Goal: Information Seeking & Learning: Learn about a topic

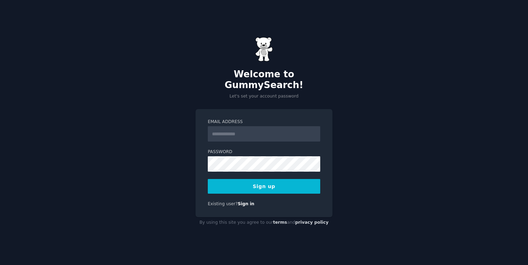
click at [233, 129] on input "Email Address" at bounding box center [264, 133] width 113 height 15
type input "**********"
click at [252, 183] on button "Sign up" at bounding box center [264, 186] width 113 height 15
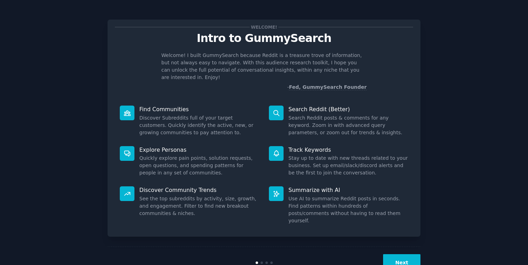
click at [398, 254] on button "Next" at bounding box center [401, 262] width 37 height 17
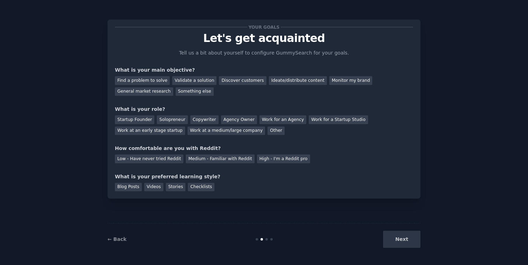
click at [401, 243] on div "Next" at bounding box center [368, 239] width 104 height 17
click at [401, 240] on div "Next" at bounding box center [368, 239] width 104 height 17
click at [138, 79] on div "Find a problem to solve" at bounding box center [142, 80] width 55 height 9
click at [172, 119] on div "Solopreneur" at bounding box center [172, 119] width 31 height 9
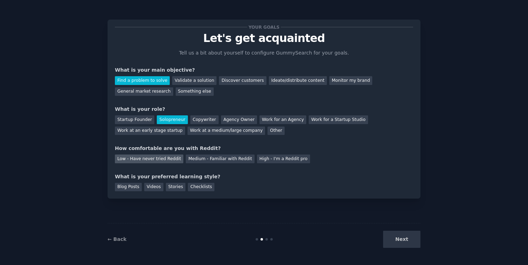
click at [146, 161] on div "Low - Have never tried Reddit" at bounding box center [149, 158] width 68 height 9
click at [403, 241] on div "Next" at bounding box center [368, 239] width 104 height 17
click at [194, 189] on div "Checklists" at bounding box center [201, 187] width 27 height 9
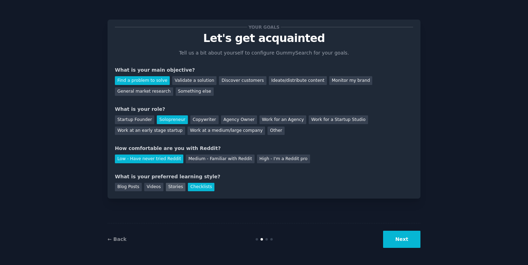
click at [174, 188] on div "Stories" at bounding box center [176, 187] width 20 height 9
click at [194, 190] on div "Checklists" at bounding box center [201, 187] width 27 height 9
click at [399, 240] on button "Next" at bounding box center [401, 239] width 37 height 17
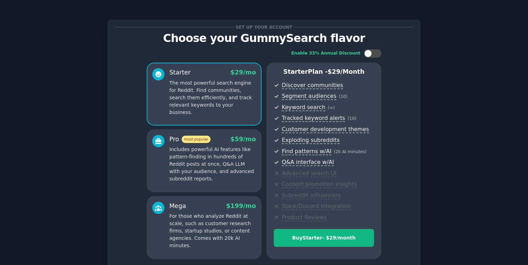
scroll to position [60, 0]
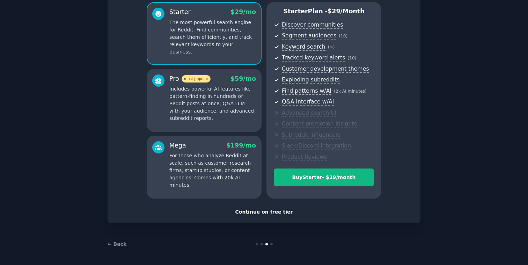
click at [270, 211] on div "Continue on free tier" at bounding box center [264, 211] width 298 height 7
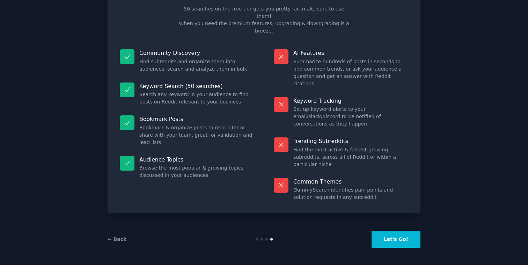
scroll to position [7, 0]
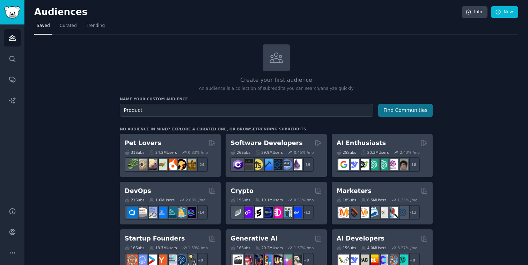
type input "Product"
click at [401, 113] on button "Find Communities" at bounding box center [405, 110] width 55 height 13
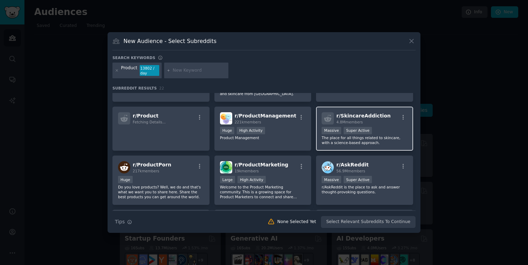
scroll to position [35, 0]
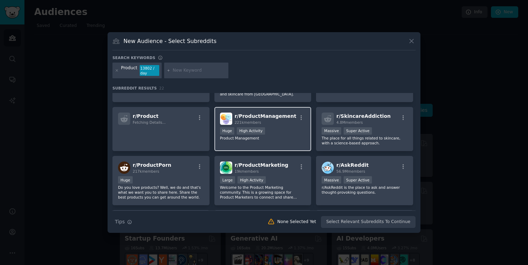
click at [266, 115] on span "r/ ProductManagement" at bounding box center [266, 116] width 62 height 6
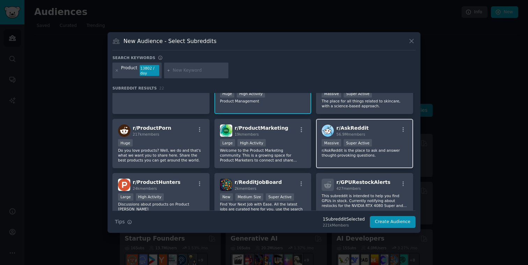
scroll to position [74, 0]
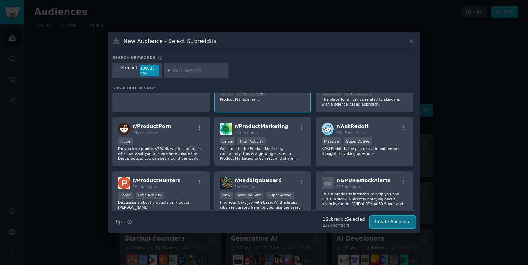
click at [397, 222] on button "Create Audience" at bounding box center [393, 222] width 46 height 12
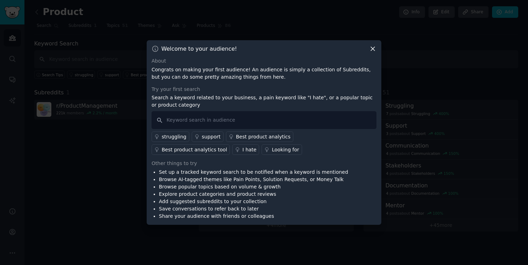
click at [182, 137] on div "struggling" at bounding box center [174, 136] width 25 height 7
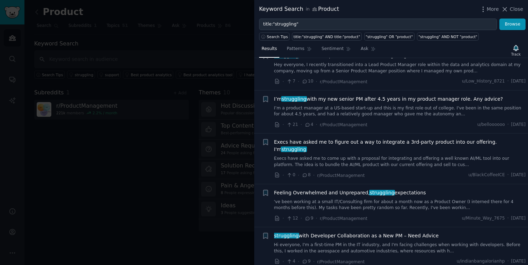
scroll to position [584, 0]
click at [291, 52] on span "Patterns" at bounding box center [295, 49] width 17 height 6
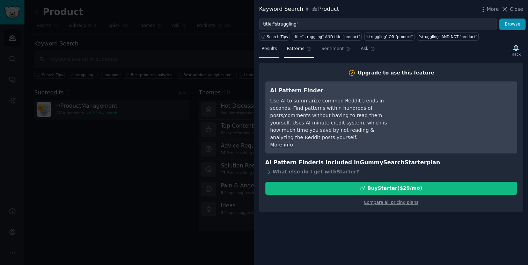
click at [272, 51] on span "Results" at bounding box center [269, 49] width 15 height 6
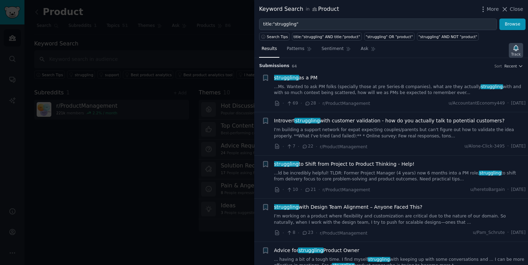
click at [519, 51] on icon "button" at bounding box center [516, 47] width 7 height 7
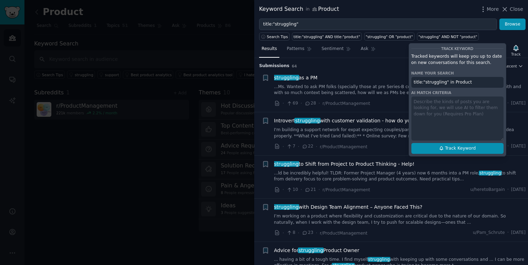
click at [458, 144] on button "Track Keyword" at bounding box center [458, 148] width 92 height 11
type input "title:"struggling" in Product"
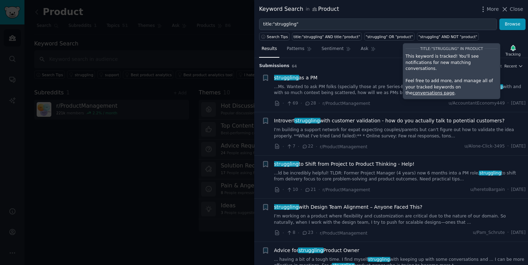
click at [366, 65] on h3 "Submission s 64 Sort Recent" at bounding box center [391, 66] width 264 height 6
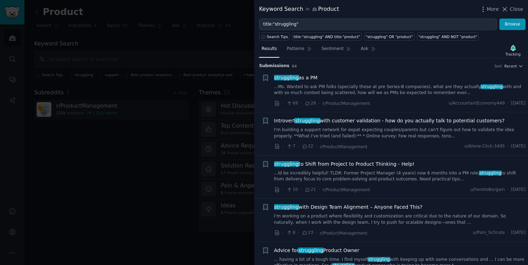
drag, startPoint x: 518, startPoint y: 10, endPoint x: 491, endPoint y: 20, distance: 28.8
click at [518, 10] on span "Close" at bounding box center [516, 9] width 13 height 7
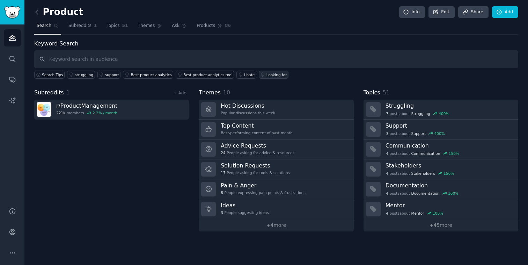
click at [270, 71] on link "Looking for" at bounding box center [274, 75] width 30 height 8
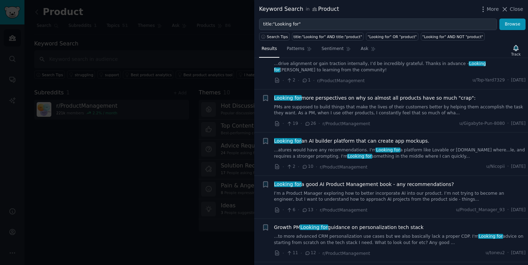
scroll to position [75, 0]
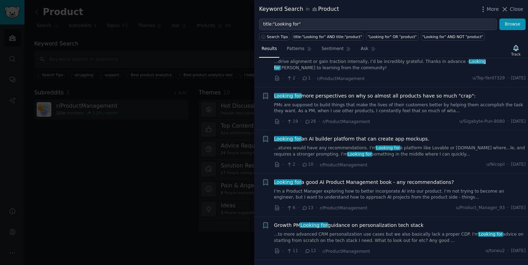
click at [123, 185] on div at bounding box center [264, 132] width 528 height 265
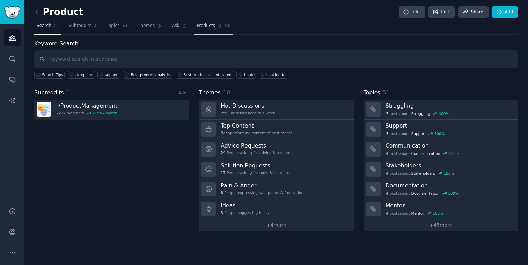
click at [201, 26] on span "Products" at bounding box center [206, 26] width 19 height 6
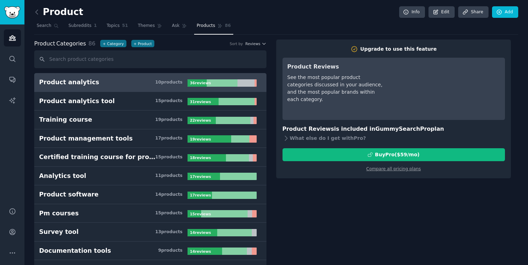
click at [104, 44] on button "+ Category" at bounding box center [113, 43] width 26 height 7
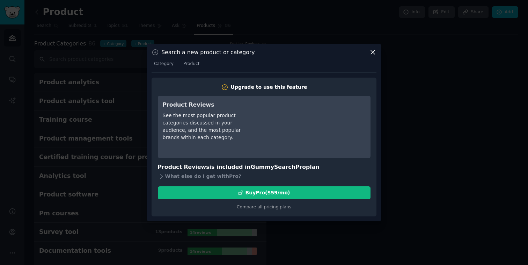
click at [373, 52] on icon at bounding box center [372, 52] width 7 height 7
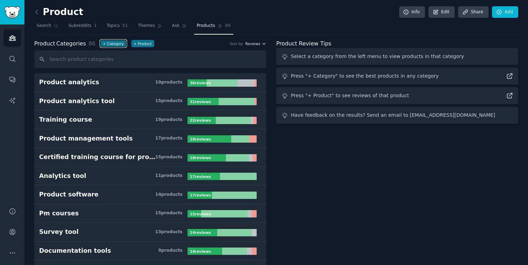
click at [259, 42] on span "Reviews" at bounding box center [253, 43] width 15 height 5
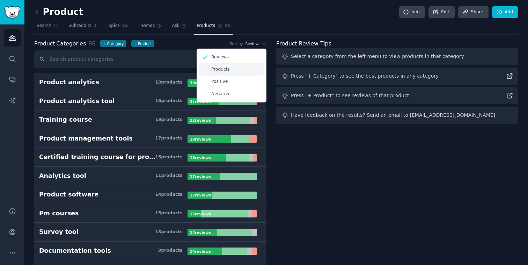
click at [209, 70] on div "Products" at bounding box center [231, 69] width 65 height 12
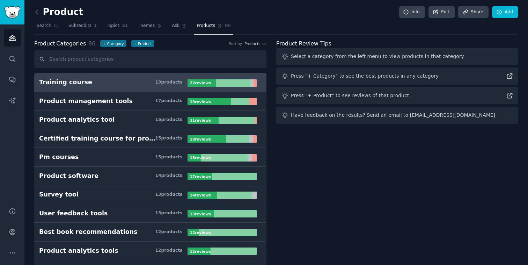
click at [93, 80] on h3 "Training course 19 product s" at bounding box center [113, 82] width 149 height 9
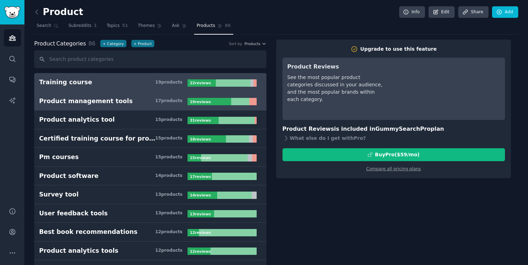
click at [129, 103] on h3 "Product management tools 17 product s" at bounding box center [113, 101] width 149 height 9
click at [118, 84] on h3 "Training course 19 product s" at bounding box center [113, 82] width 149 height 9
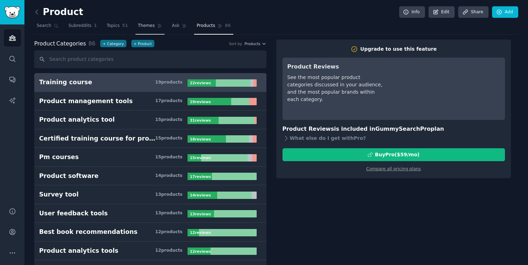
click at [143, 24] on span "Themes" at bounding box center [146, 26] width 17 height 6
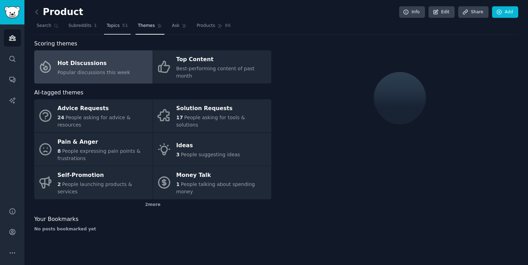
click at [117, 29] on link "Topics 51" at bounding box center [117, 27] width 26 height 14
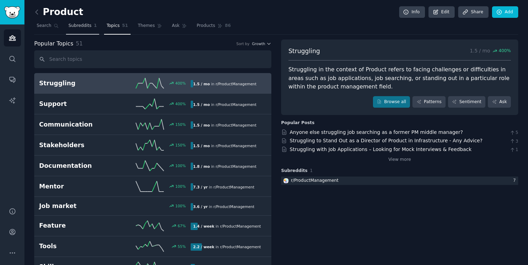
click at [92, 28] on link "Subreddits 1" at bounding box center [82, 27] width 33 height 14
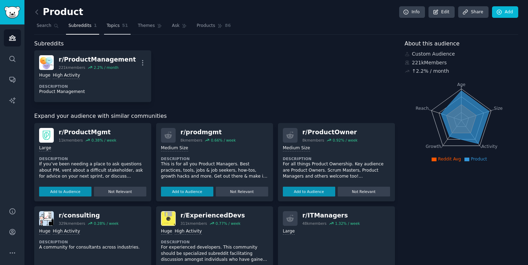
click at [107, 28] on span "Topics" at bounding box center [113, 26] width 13 height 6
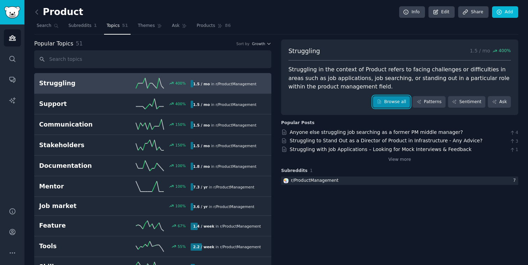
click at [385, 105] on link "Browse all" at bounding box center [391, 102] width 37 height 12
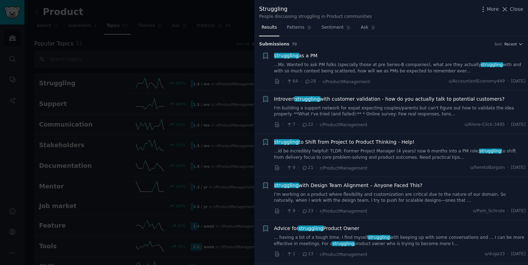
click at [308, 54] on span "struggling as a PM" at bounding box center [296, 55] width 44 height 7
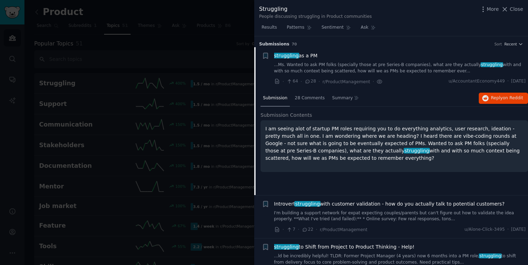
scroll to position [11, 0]
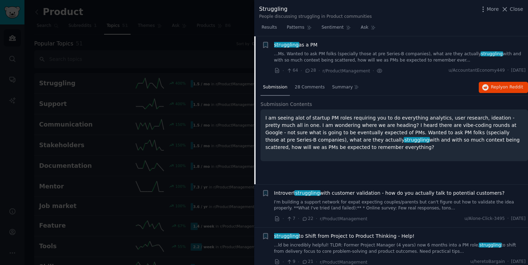
click at [308, 54] on link "...Ms. Wanted to ask PM folks (specially those at pre Series-B companies), what…" at bounding box center [400, 57] width 252 height 12
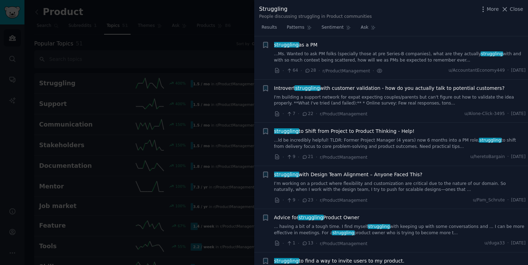
click at [337, 88] on span "Introvert struggling with customer validation - how do you actually talk to pot…" at bounding box center [389, 88] width 231 height 7
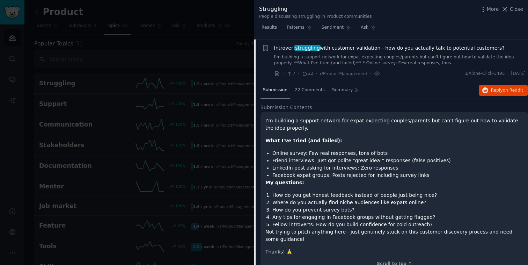
scroll to position [54, 0]
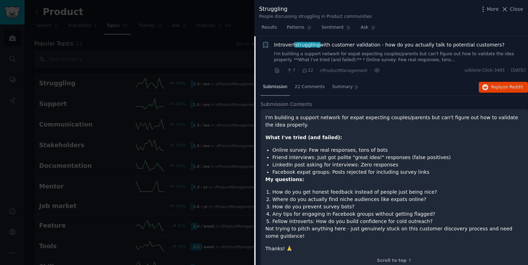
click at [333, 48] on span "Introvert struggling with customer validation - how do you actually talk to pot…" at bounding box center [389, 44] width 231 height 7
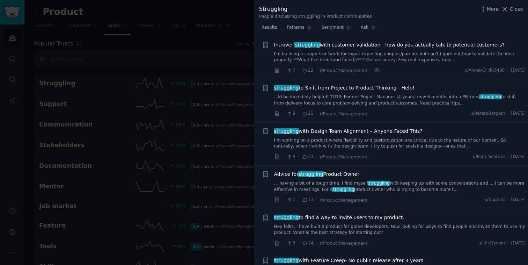
click at [347, 89] on span "struggling to Shift from Project to Product Thinking - Help!" at bounding box center [344, 87] width 140 height 7
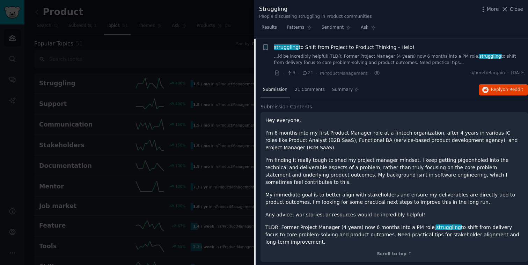
scroll to position [97, 0]
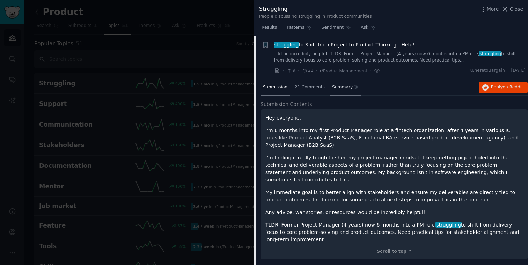
click at [345, 87] on span "Summary" at bounding box center [342, 87] width 21 height 6
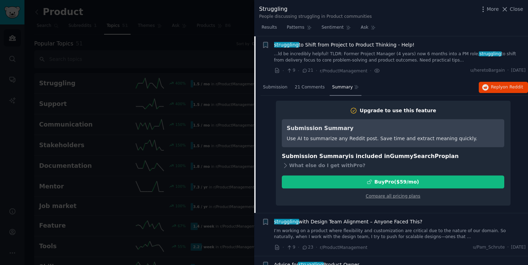
click at [338, 46] on span "struggling to Shift from Project to Product Thinking - Help!" at bounding box center [344, 44] width 140 height 7
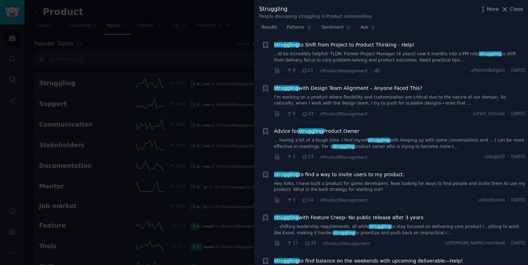
click at [303, 86] on span "struggling with Design Team Alignment – Anyone Faced This?" at bounding box center [348, 88] width 149 height 7
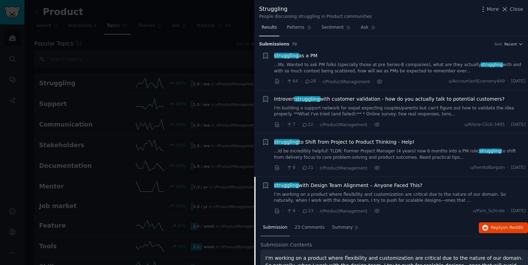
click at [267, 27] on span "Results" at bounding box center [269, 27] width 15 height 6
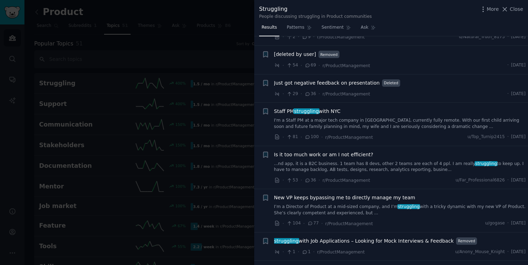
scroll to position [421, 0]
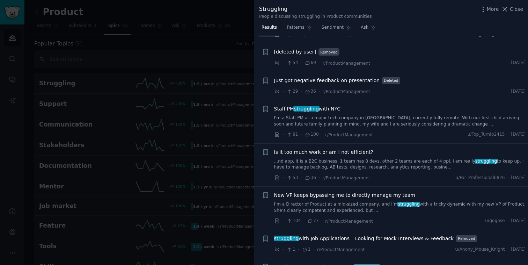
click at [333, 80] on span "Just got negative feedback on presentation" at bounding box center [327, 80] width 106 height 7
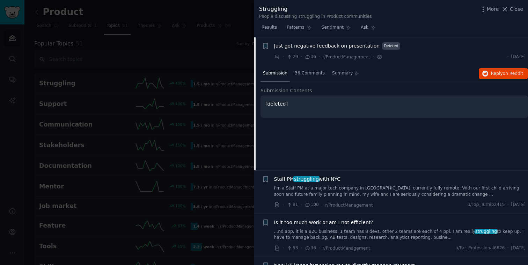
scroll to position [456, 0]
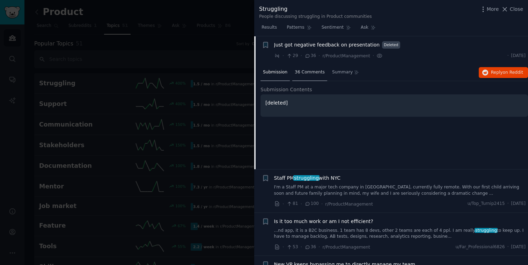
click at [304, 73] on span "36 Comments" at bounding box center [310, 72] width 30 height 6
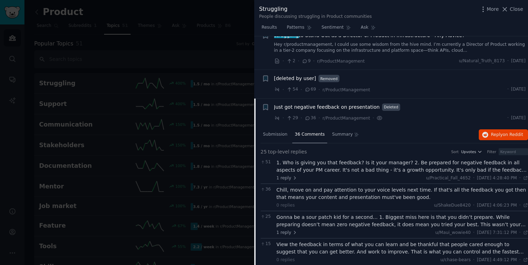
scroll to position [401, 0]
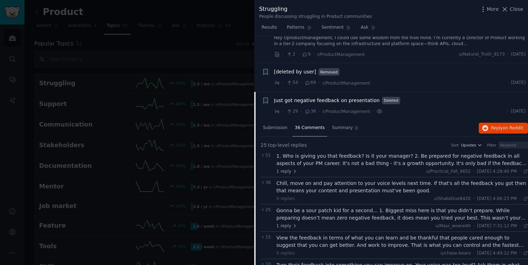
click at [307, 129] on span "36 Comments" at bounding box center [310, 128] width 30 height 6
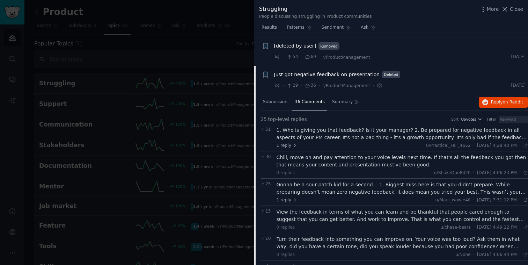
scroll to position [428, 0]
click at [294, 76] on span "Just got negative feedback on presentation" at bounding box center [327, 73] width 106 height 7
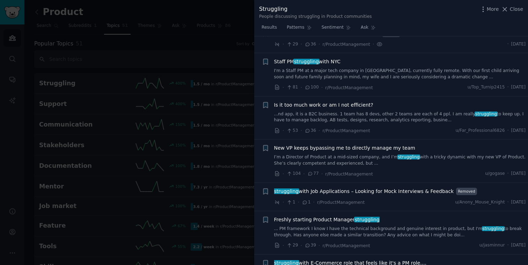
scroll to position [473, 0]
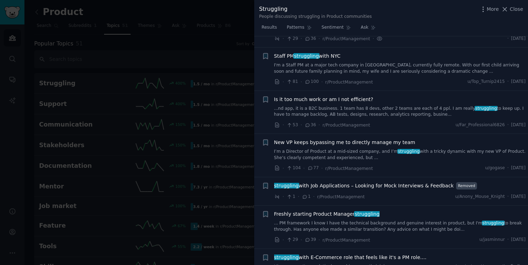
click at [321, 99] on span "Is it too much work or am I not efficient?" at bounding box center [323, 99] width 99 height 7
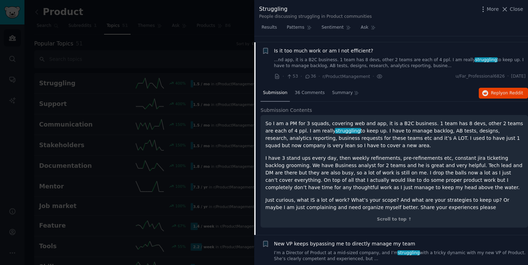
scroll to position [528, 0]
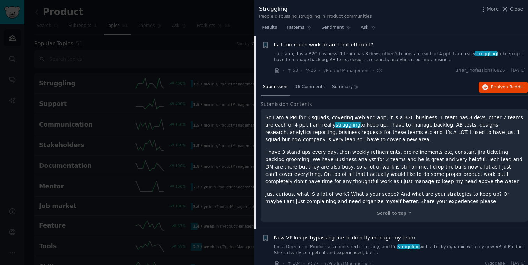
click at [390, 89] on div "Submission 36 Comments Summary Reply on Reddit" at bounding box center [395, 87] width 268 height 17
click at [511, 9] on span "Close" at bounding box center [516, 9] width 13 height 7
